Goal: Task Accomplishment & Management: Use online tool/utility

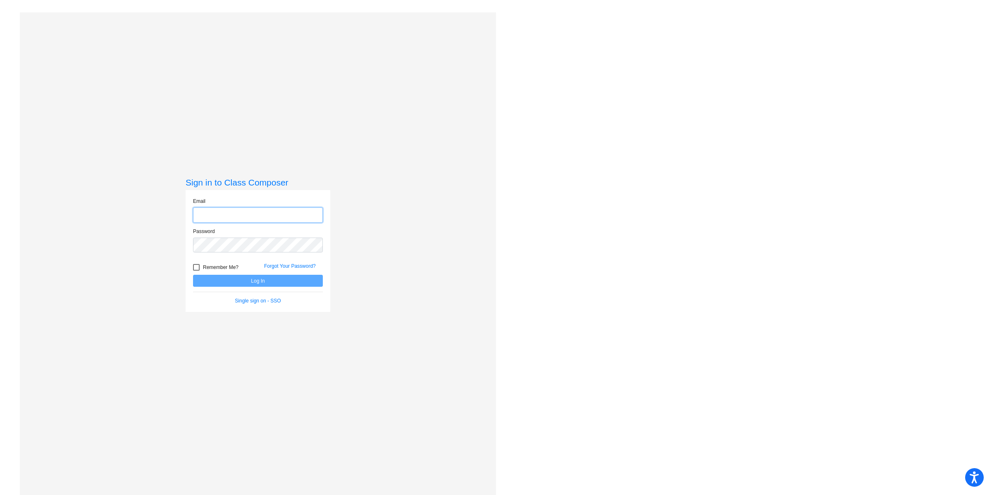
type input "[EMAIL_ADDRESS][DOMAIN_NAME]"
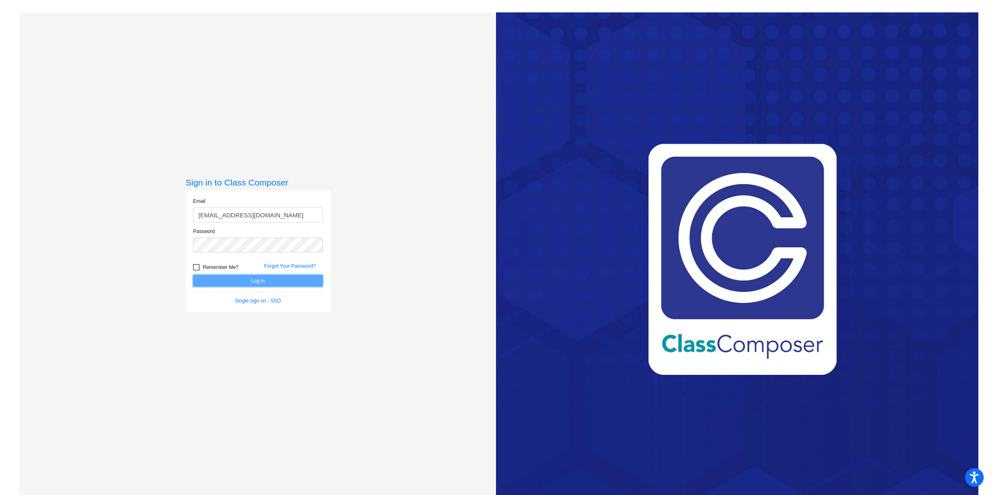
click at [238, 281] on button "Log In" at bounding box center [258, 281] width 130 height 12
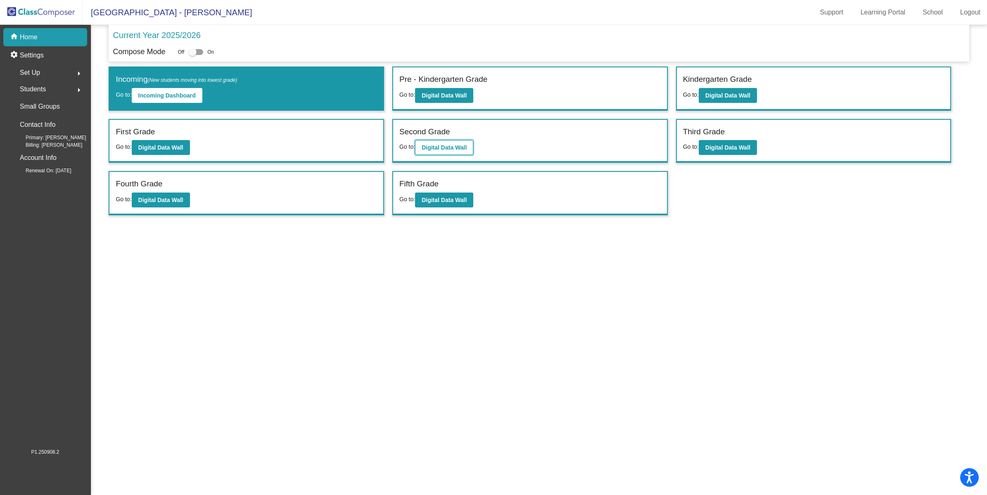
click at [454, 143] on button "Digital Data Wall" at bounding box center [444, 147] width 58 height 15
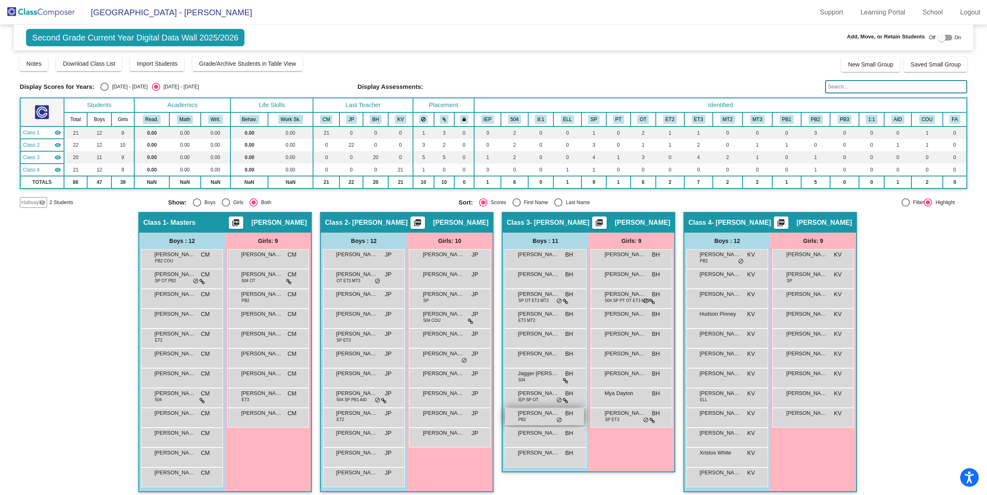
click at [545, 416] on div "[PERSON_NAME] PB2 BH lock do_not_disturb_alt" at bounding box center [544, 416] width 79 height 17
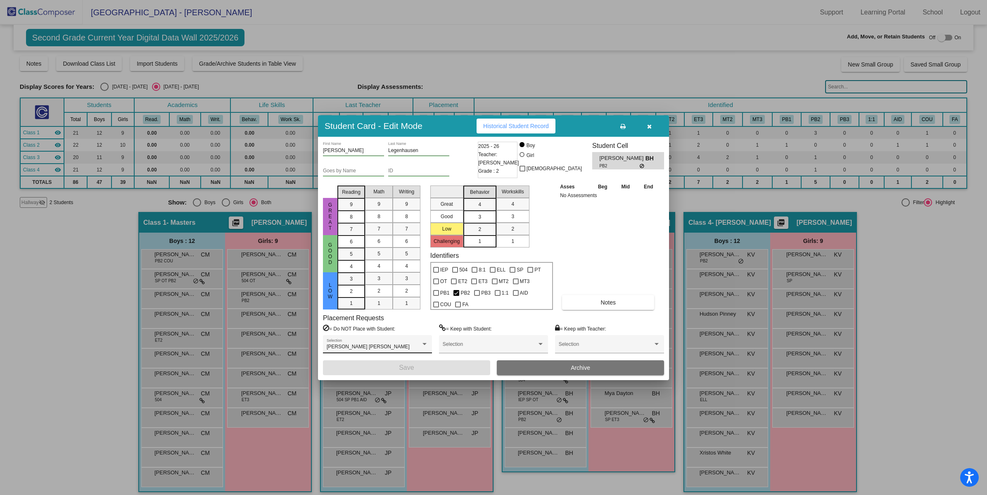
click at [411, 342] on div "[PERSON_NAME] [PERSON_NAME] Selection" at bounding box center [378, 346] width 102 height 15
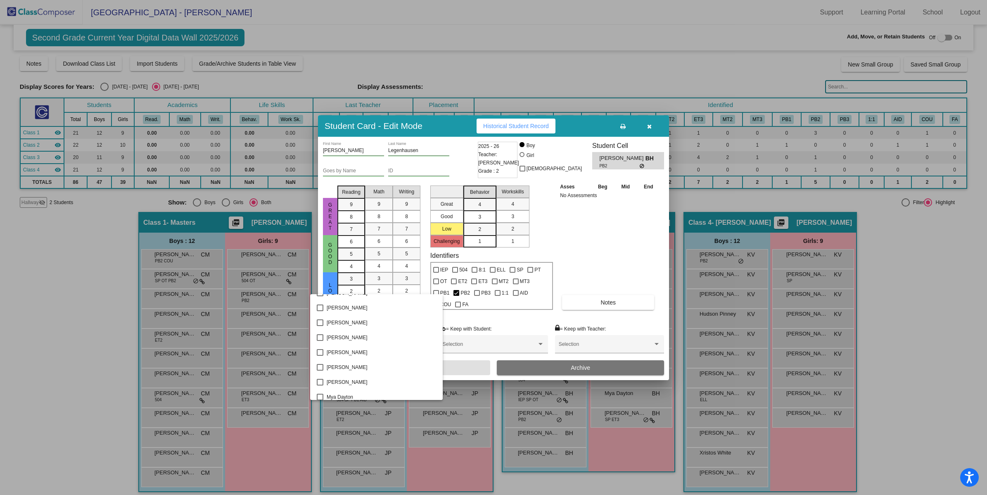
scroll to position [850, 0]
click at [605, 259] on div at bounding box center [493, 247] width 987 height 495
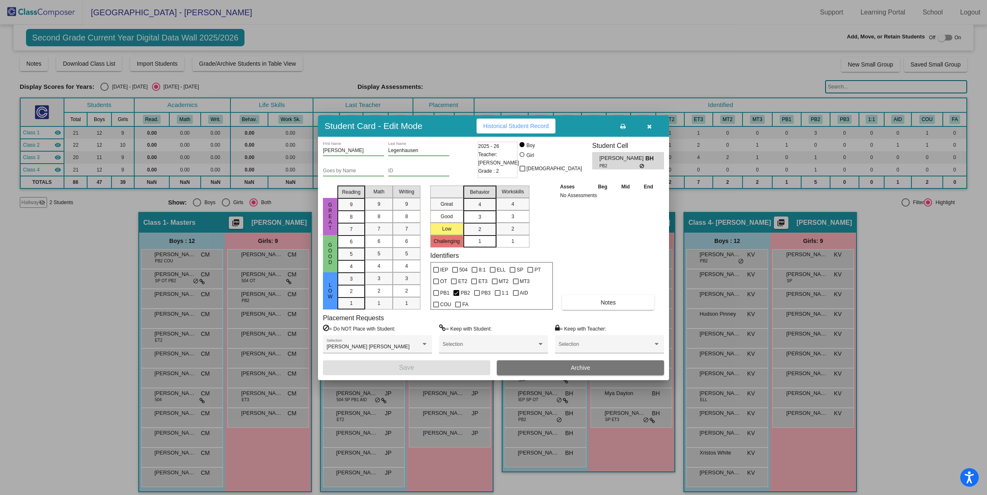
click at [651, 126] on icon "button" at bounding box center [649, 127] width 5 height 6
